Goal: Navigation & Orientation: Find specific page/section

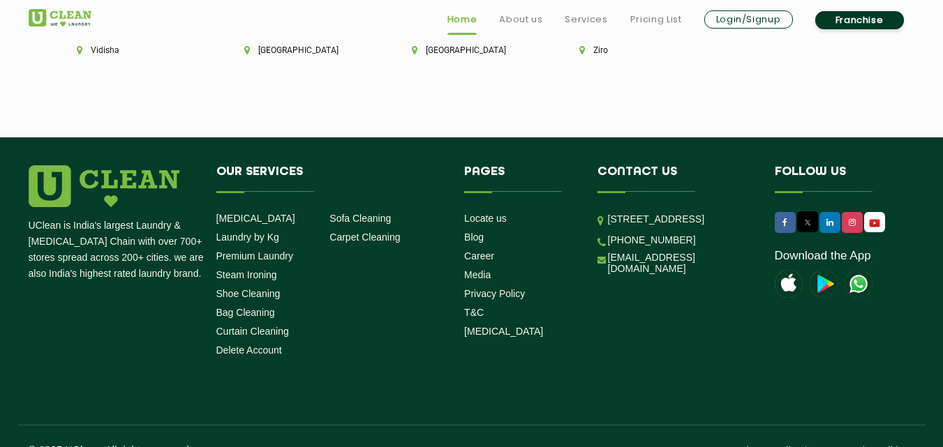
scroll to position [3986, 0]
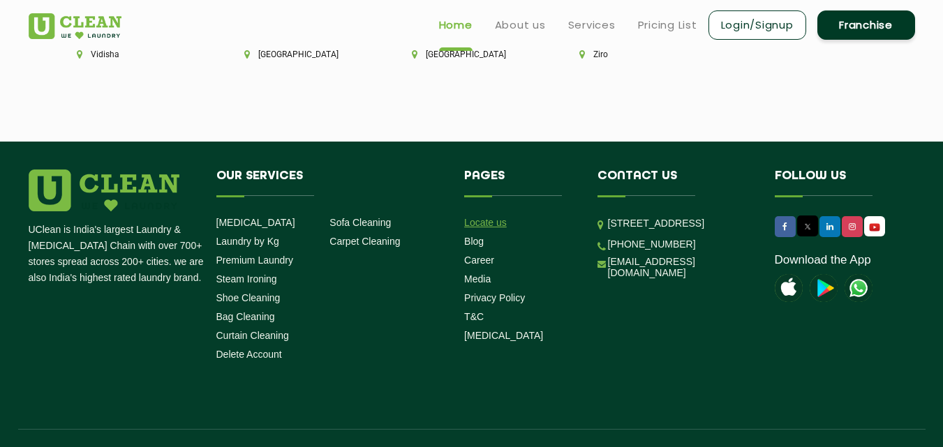
click at [477, 217] on link "Locate us" at bounding box center [485, 222] width 43 height 11
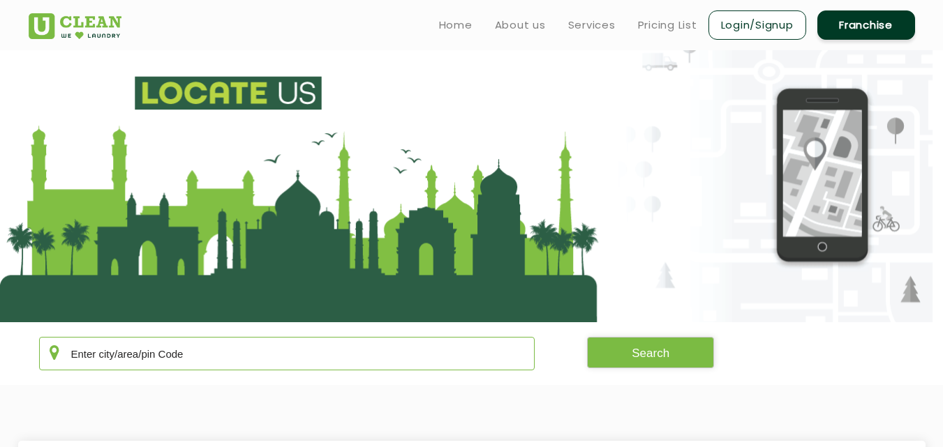
drag, startPoint x: 186, startPoint y: 366, endPoint x: 181, endPoint y: 351, distance: 15.5
click at [181, 351] on input "text" at bounding box center [287, 354] width 496 height 34
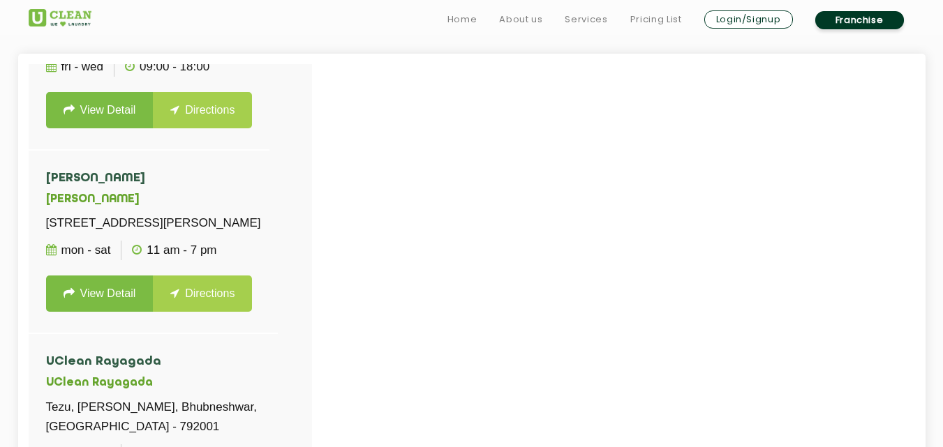
scroll to position [400, 0]
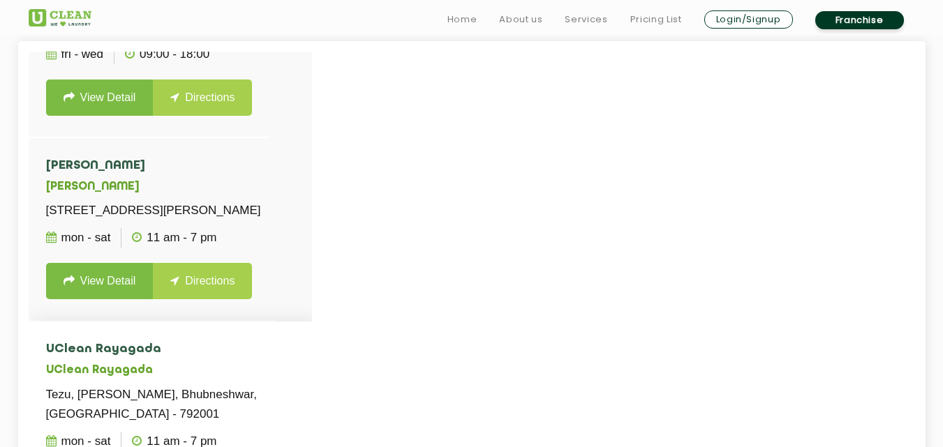
click at [144, 385] on p "Tezu, [PERSON_NAME], Bhubneshwar, [GEOGRAPHIC_DATA] - 792001" at bounding box center [170, 404] width 249 height 39
copy p "Bhubneshwar"
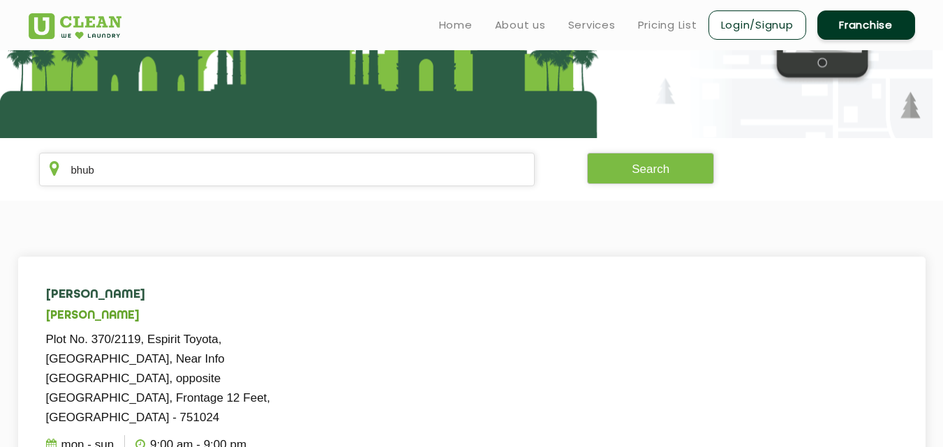
scroll to position [0, 0]
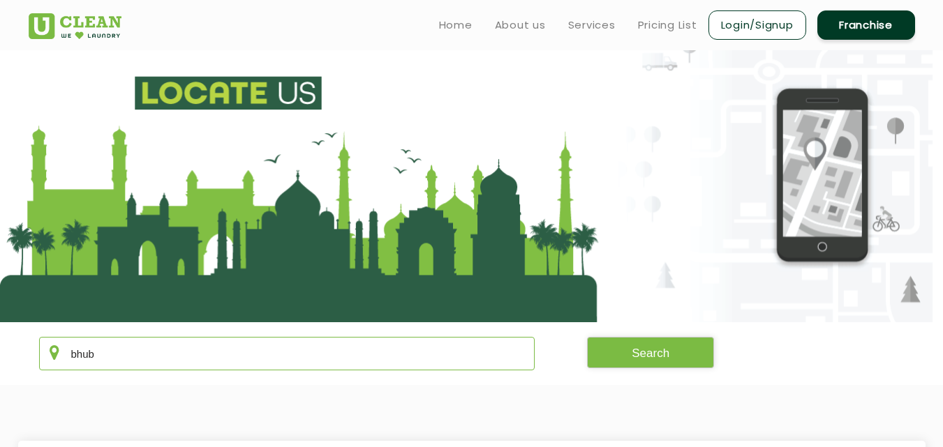
click at [145, 350] on input "bhub" at bounding box center [287, 354] width 496 height 34
paste input "Bhubneshwar"
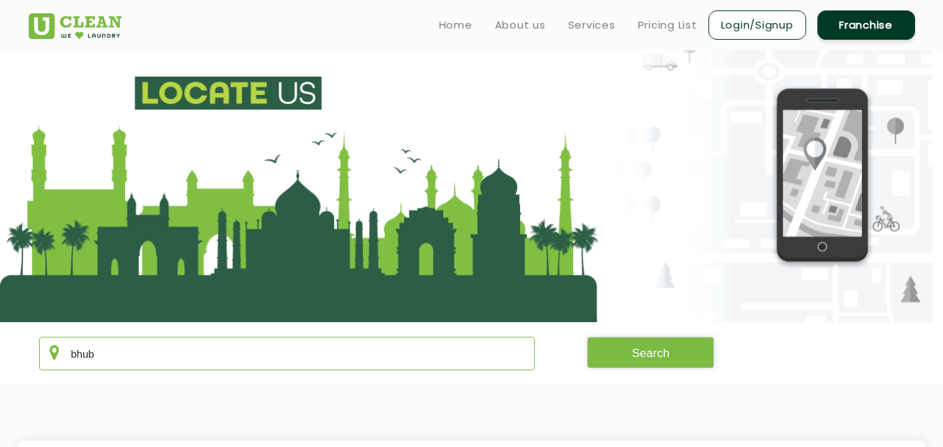
click at [145, 350] on input "bhub" at bounding box center [287, 354] width 496 height 34
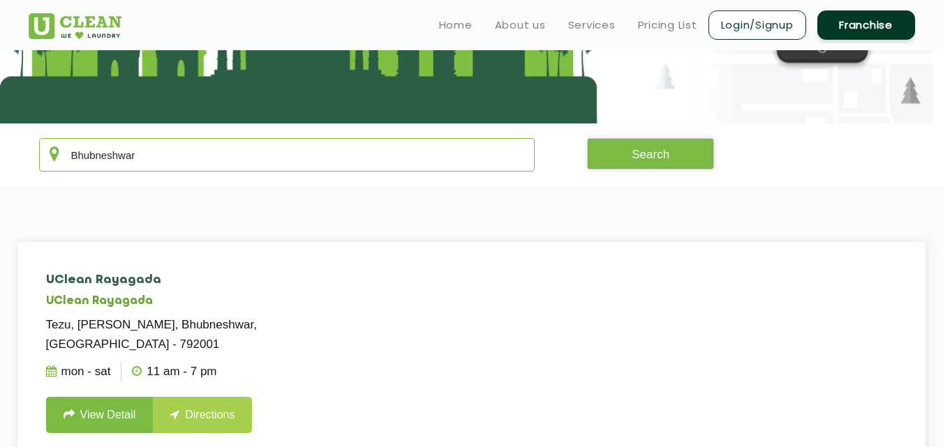
scroll to position [195, 0]
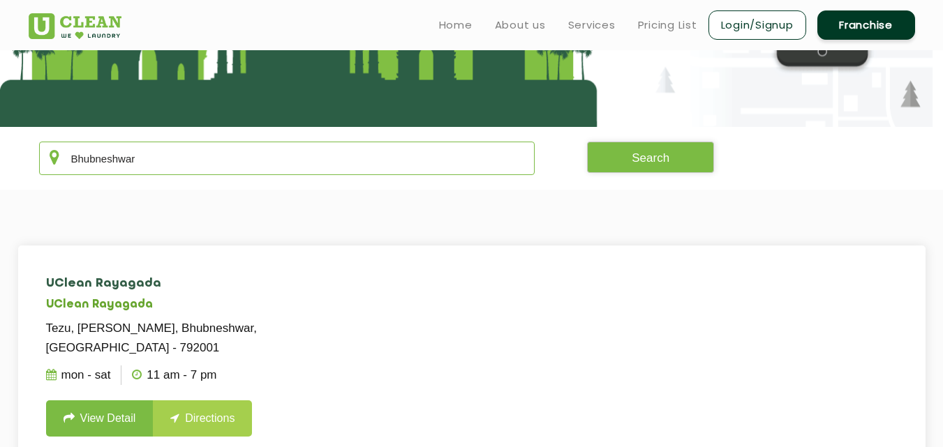
click at [143, 149] on input "Bhubneshwar" at bounding box center [287, 159] width 496 height 34
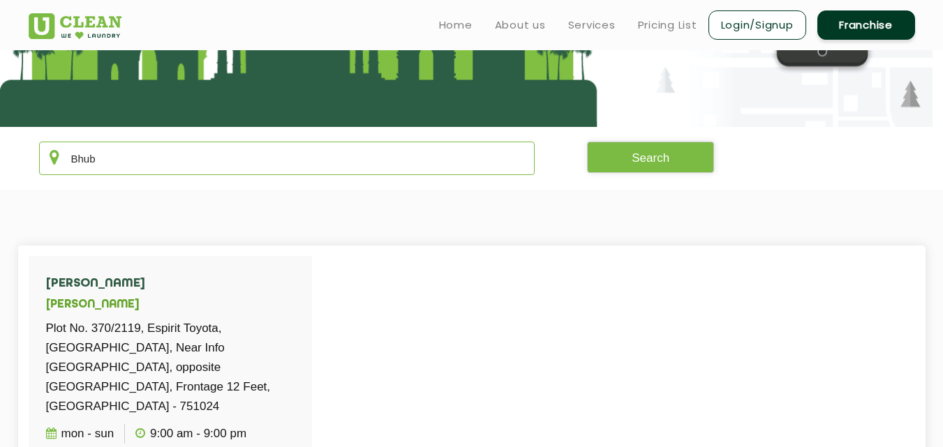
type input "Bhub"
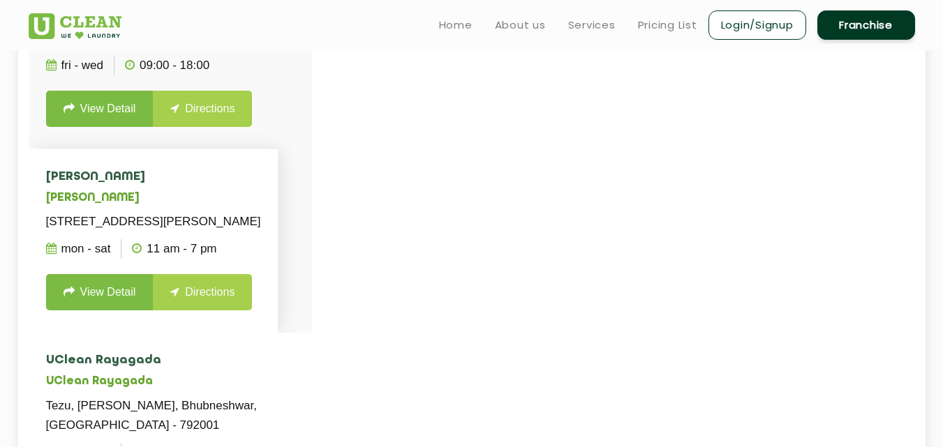
scroll to position [590, 0]
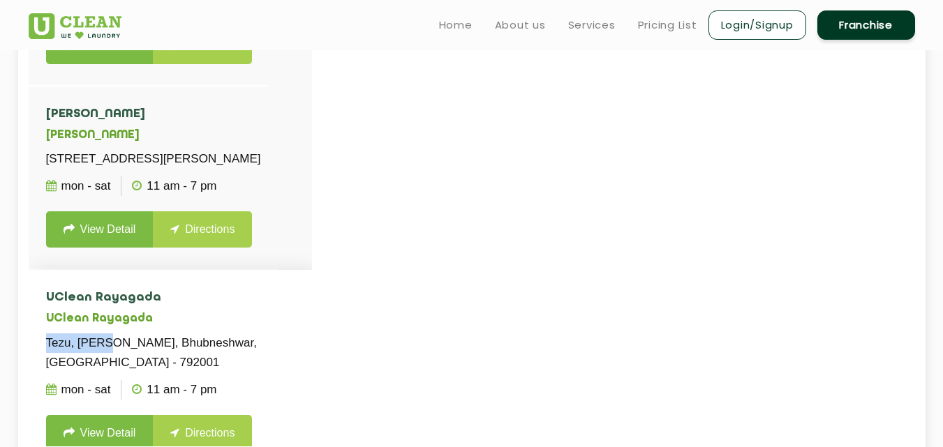
drag, startPoint x: 45, startPoint y: 339, endPoint x: 98, endPoint y: 335, distance: 53.2
click at [98, 335] on p "Tezu, [PERSON_NAME], Bhubneshwar, [GEOGRAPHIC_DATA] - 792001" at bounding box center [170, 353] width 249 height 39
copy p "Tezu, lohit"
click at [460, 222] on div at bounding box center [500, 223] width 943 height 447
